Goal: Find specific page/section

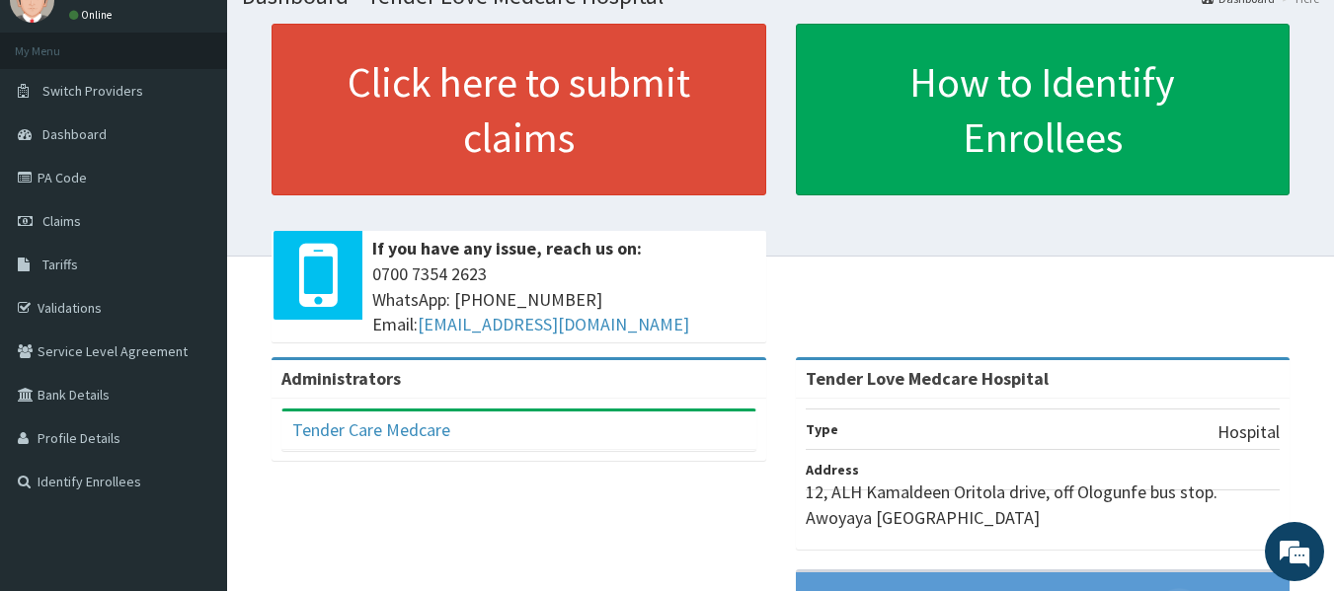
scroll to position [80, 0]
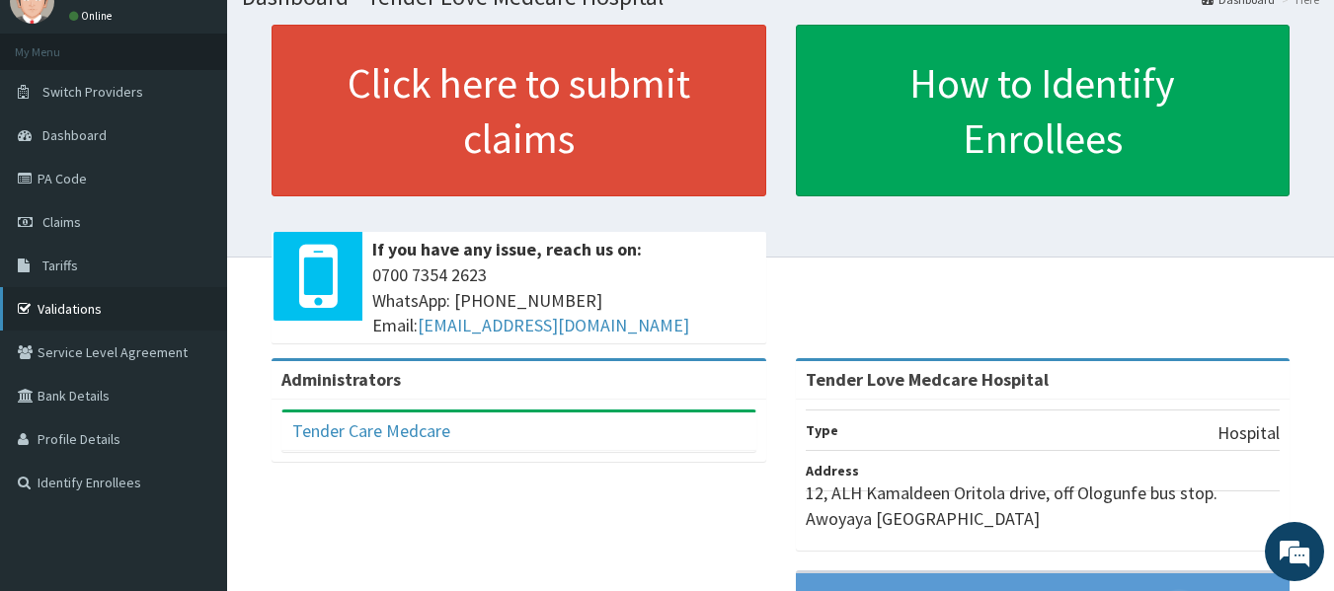
click at [138, 307] on link "Validations" at bounding box center [113, 308] width 227 height 43
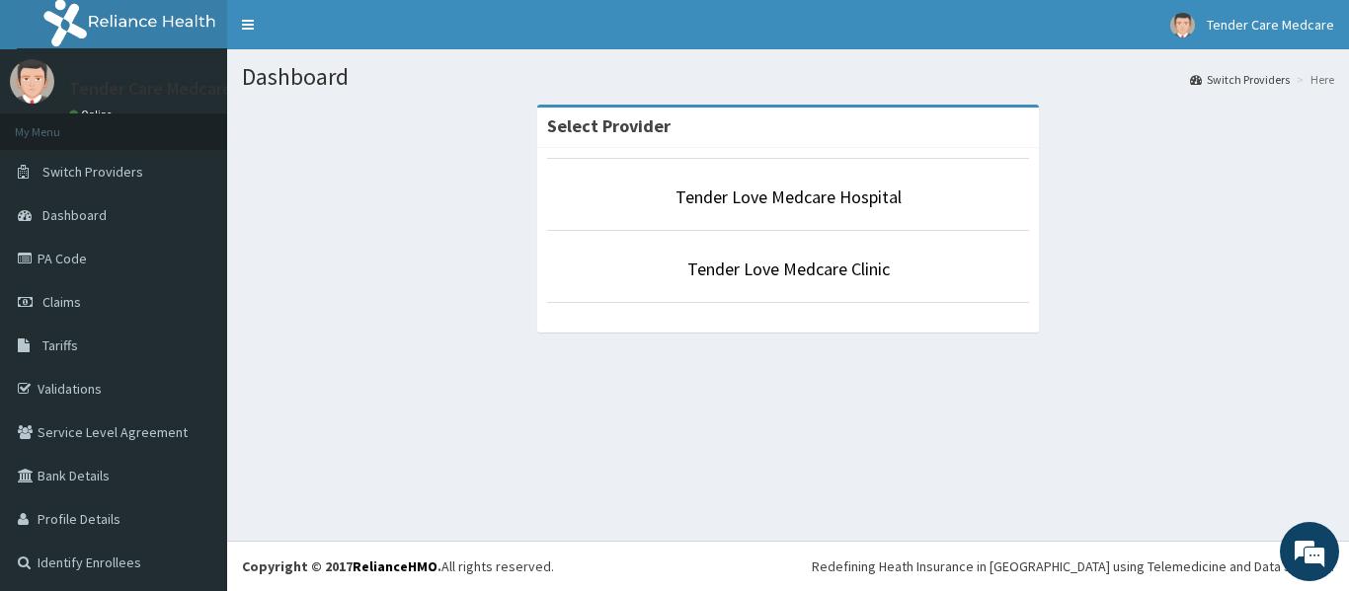
scroll to position [3, 0]
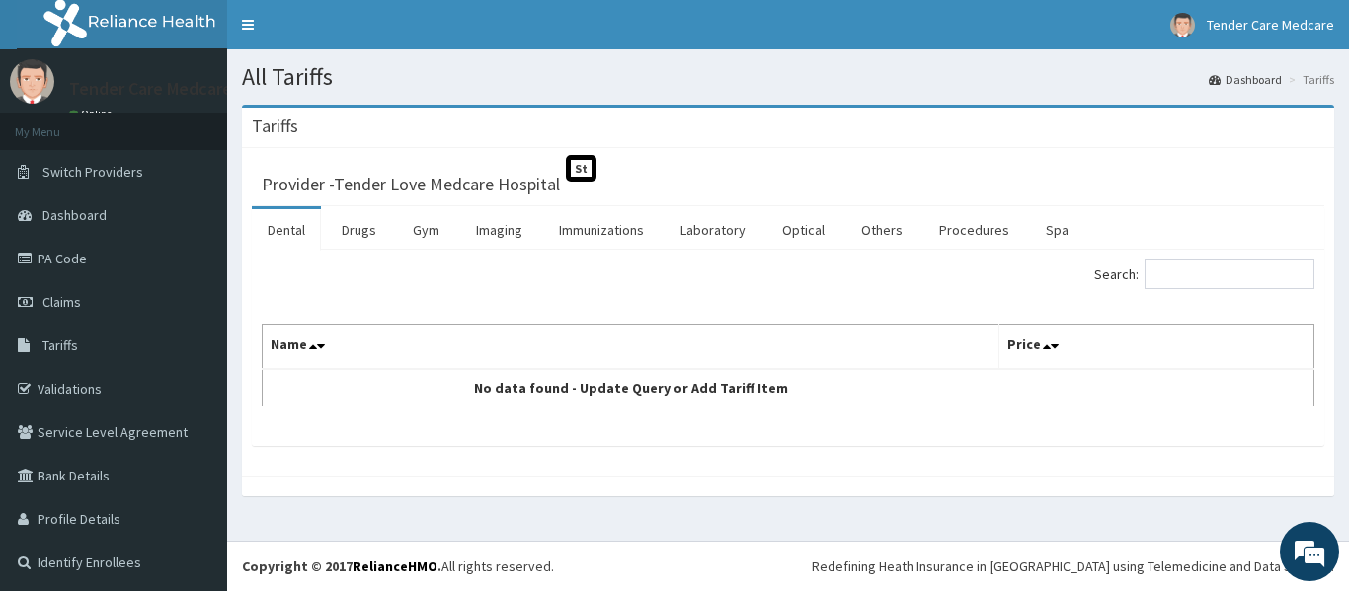
click at [39, 83] on img at bounding box center [32, 81] width 44 height 44
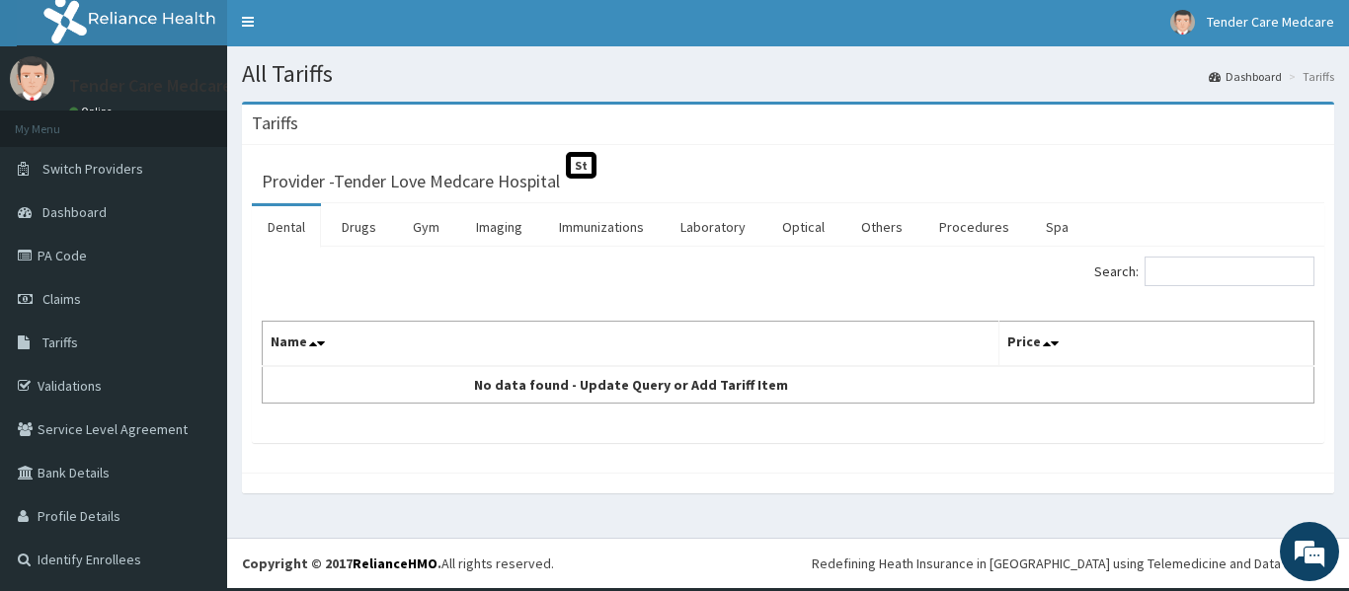
click at [39, 82] on img at bounding box center [32, 78] width 44 height 44
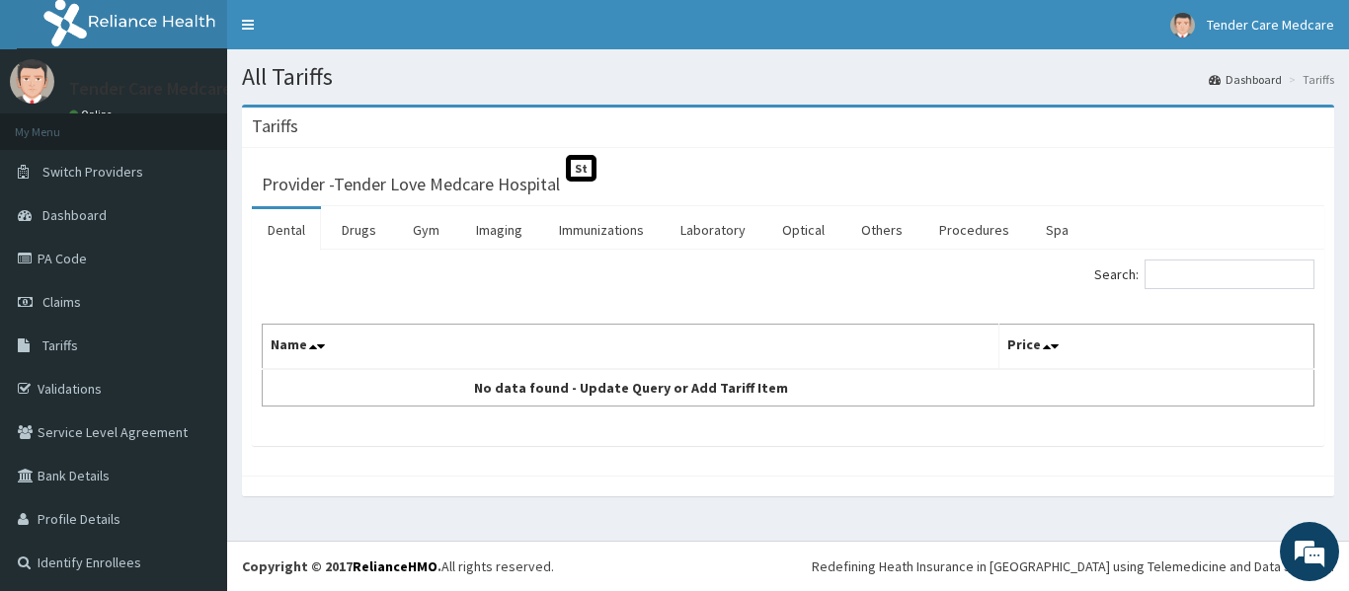
click at [1237, 80] on link "Dashboard" at bounding box center [1245, 79] width 73 height 17
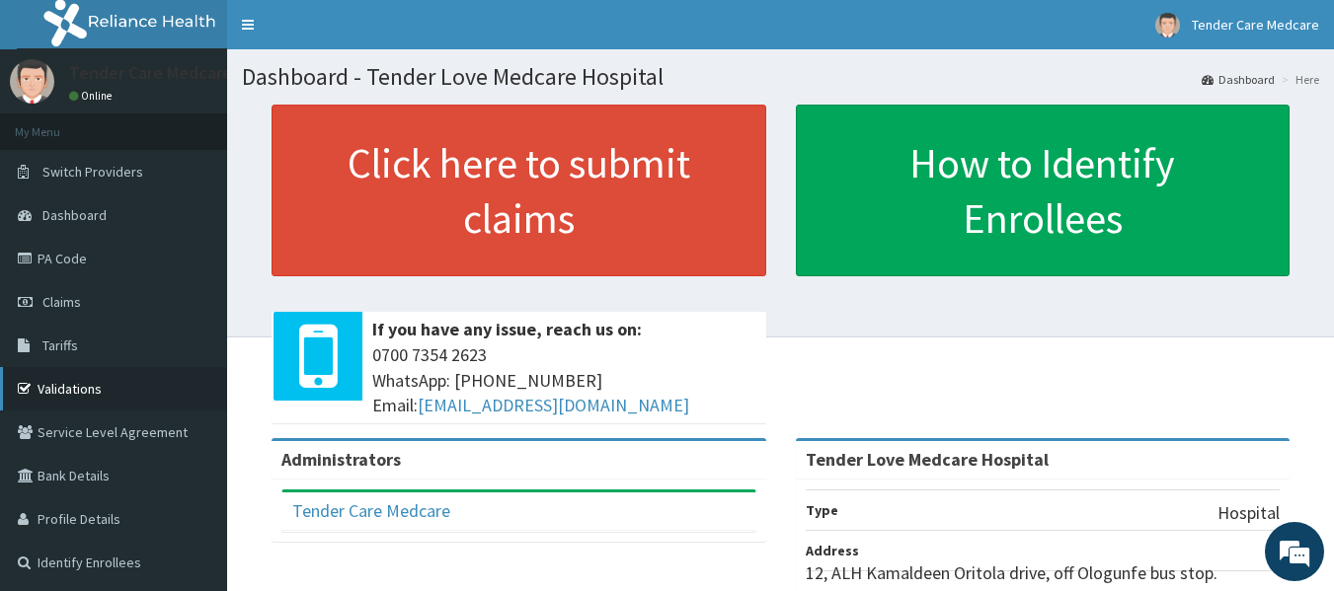
click at [76, 380] on link "Validations" at bounding box center [113, 388] width 227 height 43
